Goal: Task Accomplishment & Management: Use online tool/utility

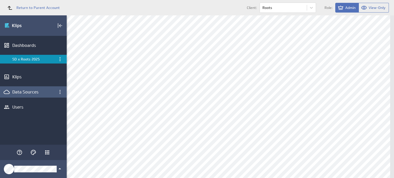
click at [35, 89] on div "Data Sources" at bounding box center [33, 91] width 67 height 11
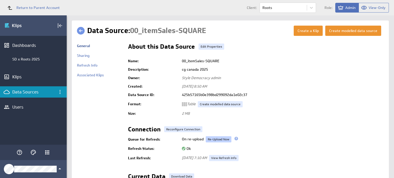
click at [218, 139] on link "Re-Upload Now" at bounding box center [219, 139] width 26 height 6
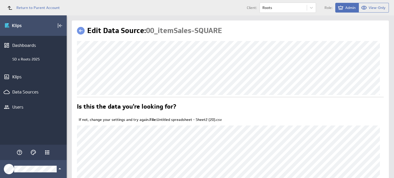
scroll to position [59, 0]
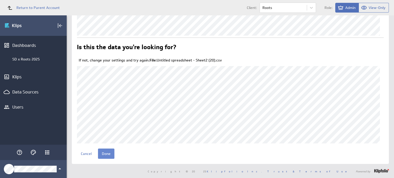
click at [104, 153] on input "Done" at bounding box center [106, 154] width 16 height 10
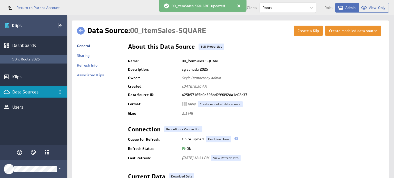
click at [46, 60] on div "SD x Roots 2025" at bounding box center [38, 59] width 52 height 5
